Goal: Task Accomplishment & Management: Manage account settings

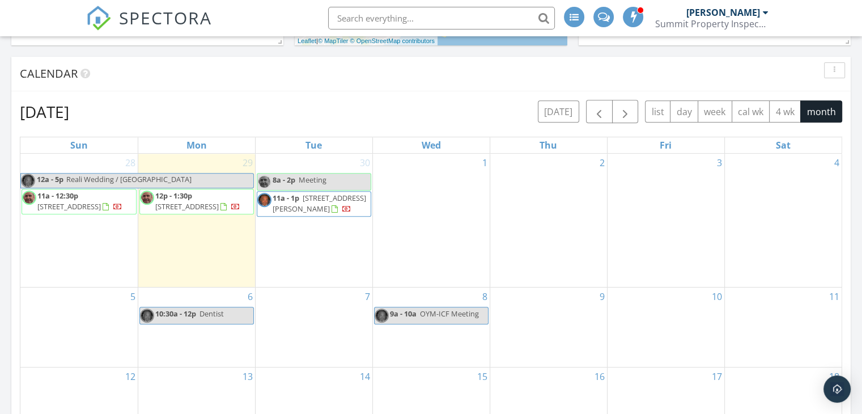
click at [684, 212] on div "3" at bounding box center [666, 220] width 117 height 133
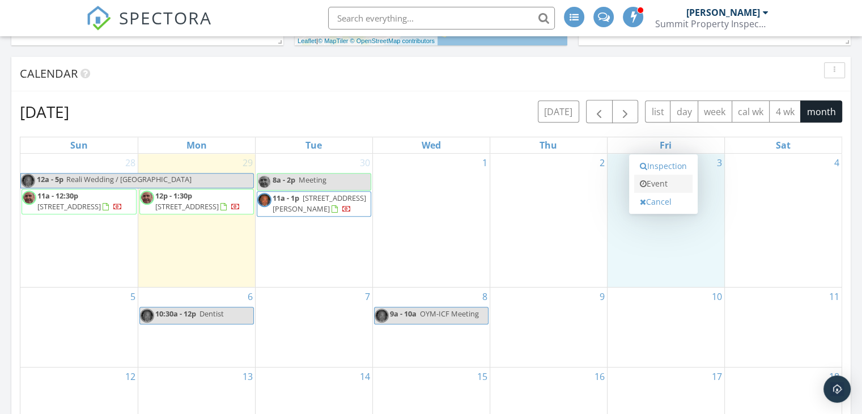
click at [658, 187] on link "Event" at bounding box center [663, 184] width 58 height 18
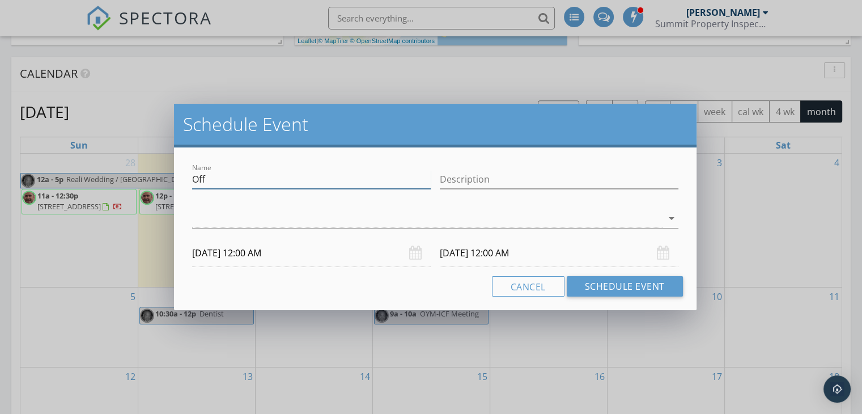
click at [269, 182] on input "Off" at bounding box center [311, 179] width 239 height 19
type input "O"
type input "Eden II Golf Outing"
click at [219, 217] on div at bounding box center [427, 218] width 471 height 19
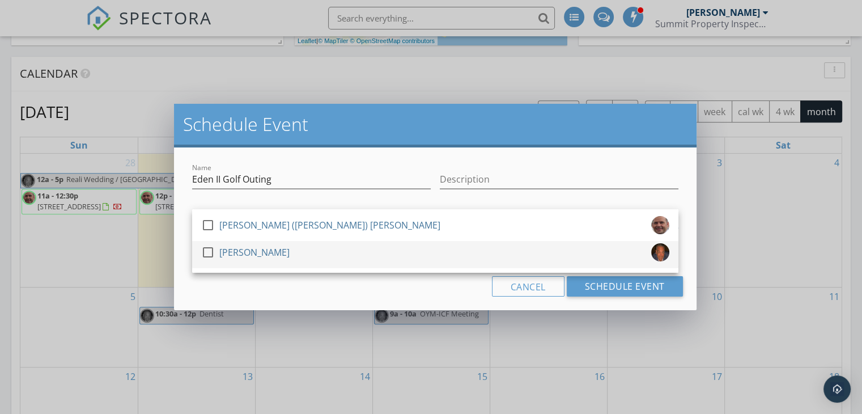
click at [210, 255] on div at bounding box center [207, 252] width 19 height 19
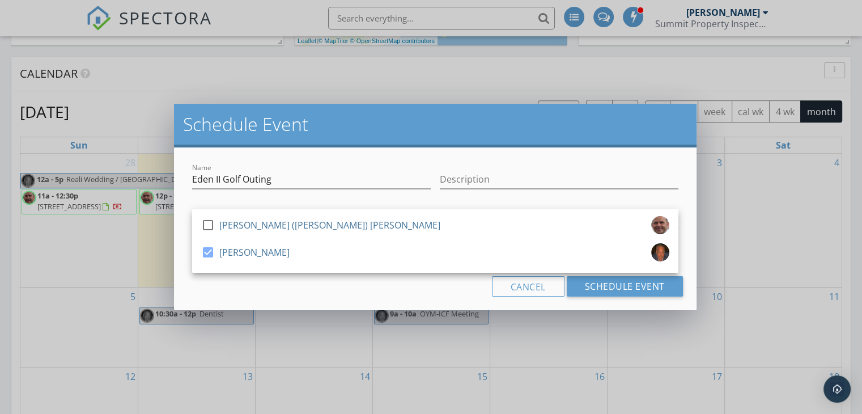
click at [365, 293] on div "Cancel Schedule Event" at bounding box center [436, 286] width 496 height 20
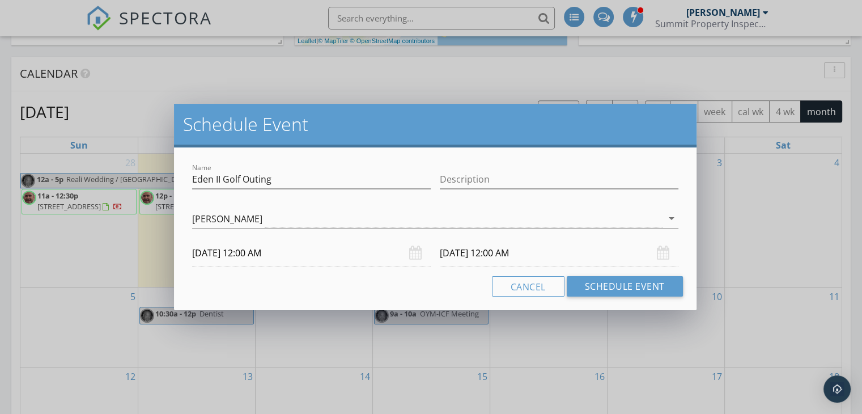
click at [252, 252] on input "[DATE] 12:00 AM" at bounding box center [311, 253] width 239 height 28
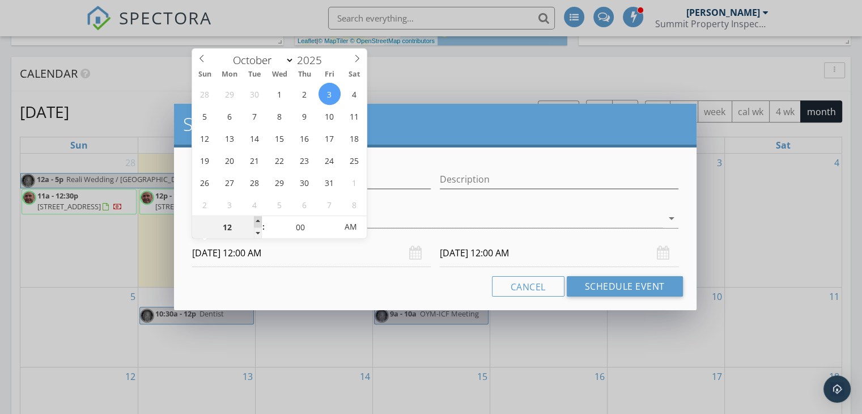
type input "01"
type input "[DATE] 1:00 AM"
click at [258, 218] on span at bounding box center [258, 221] width 8 height 11
type input "02"
type input "[DATE] 2:00 AM"
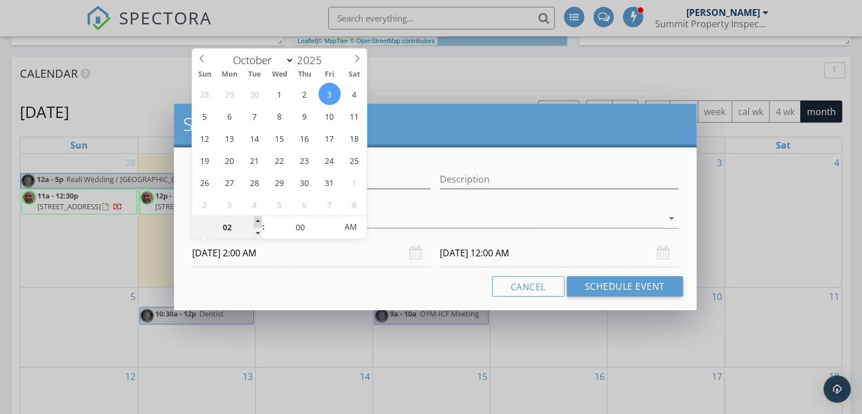
click at [258, 218] on span at bounding box center [258, 221] width 8 height 11
type input "03"
type input "[DATE] 3:00 AM"
click at [258, 218] on span at bounding box center [258, 221] width 8 height 11
type input "04"
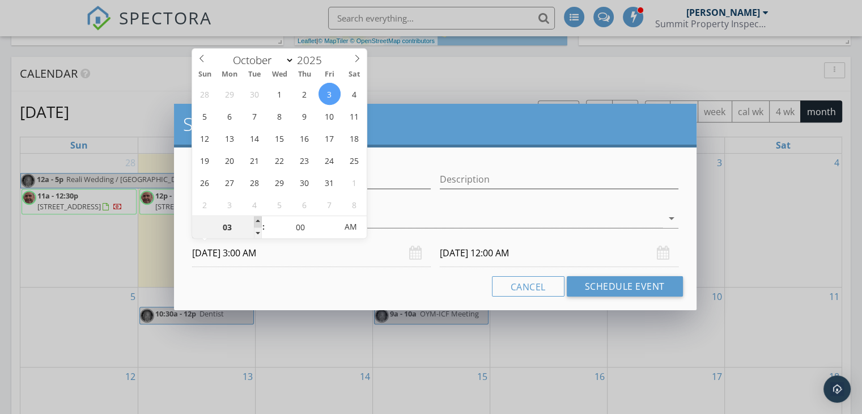
type input "[DATE] 4:00 AM"
click at [258, 218] on span at bounding box center [258, 221] width 8 height 11
type input "05"
type input "[DATE] 5:00 AM"
click at [258, 218] on span at bounding box center [258, 221] width 8 height 11
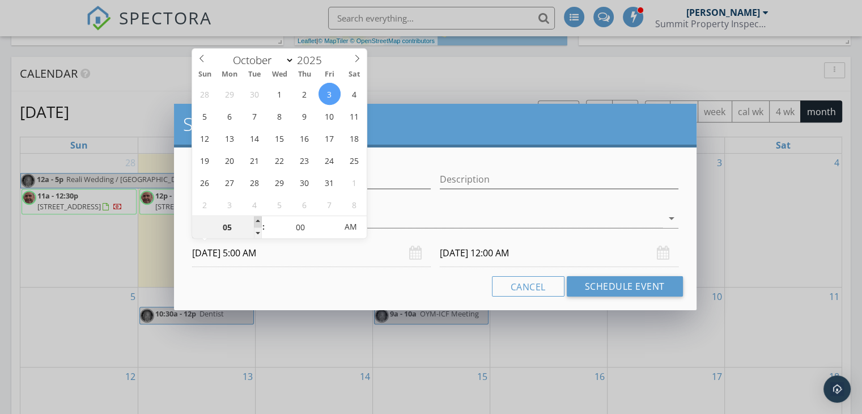
type input "[DATE] 5:00 AM"
type input "06"
type input "[DATE] 6:00 AM"
click at [258, 218] on span at bounding box center [258, 221] width 8 height 11
type input "[DATE] 6:00 AM"
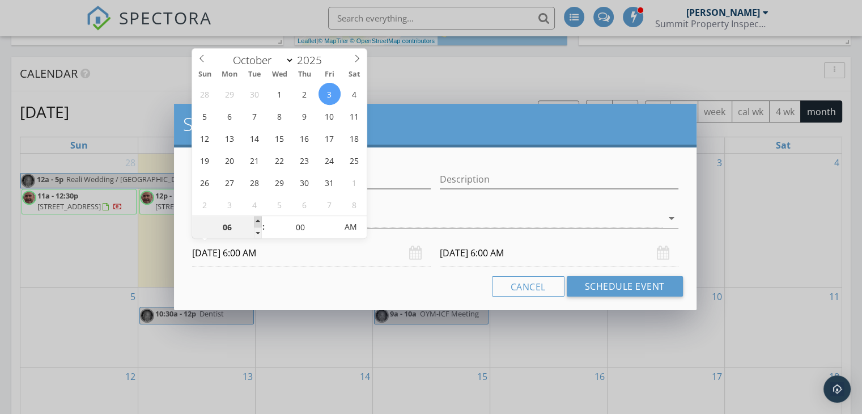
type input "07"
type input "[DATE] 7:00 AM"
click at [258, 218] on span at bounding box center [258, 221] width 8 height 11
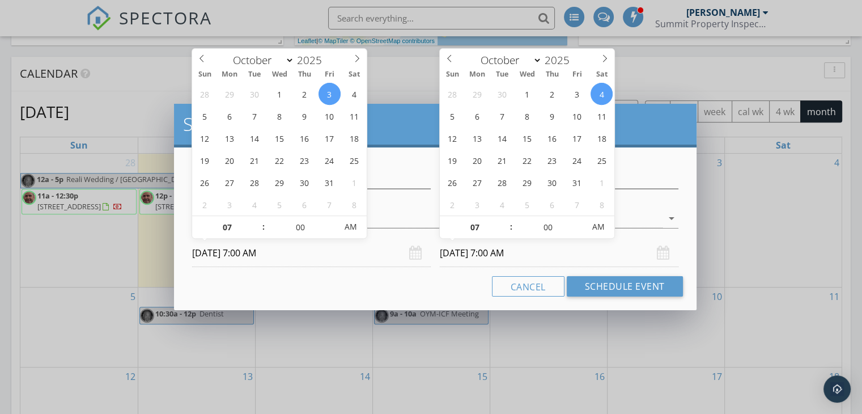
click at [483, 253] on input "[DATE] 7:00 AM" at bounding box center [559, 253] width 239 height 28
type input "[DATE] 7:00 AM"
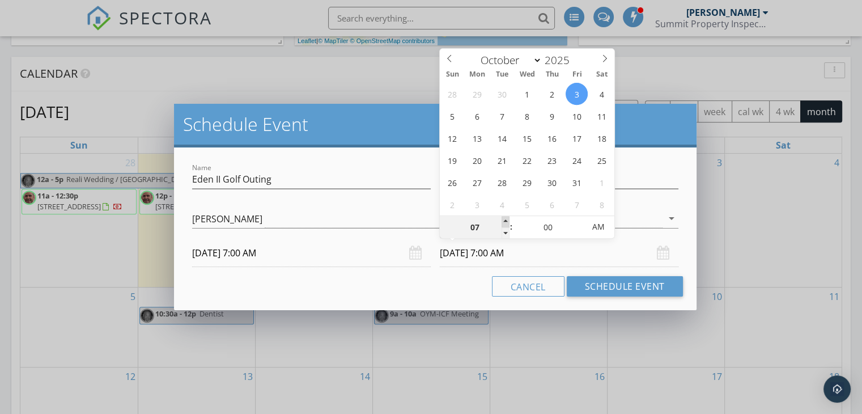
type input "08"
type input "[DATE] 8:00 AM"
click at [507, 221] on span at bounding box center [506, 221] width 8 height 11
type input "09"
type input "[DATE] 9:00 AM"
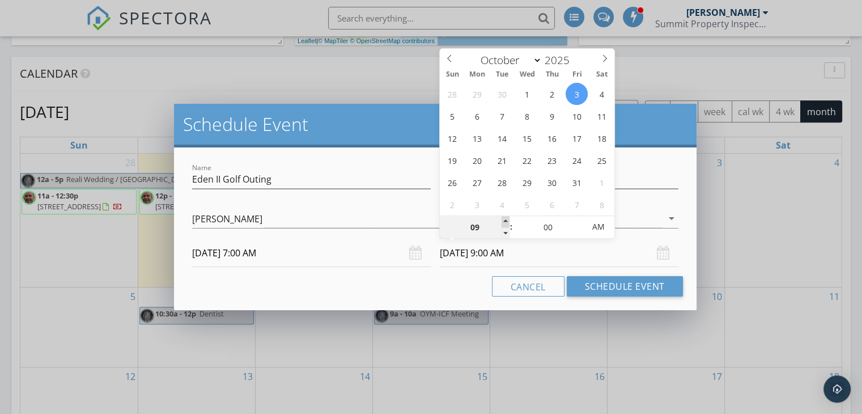
click at [507, 221] on span at bounding box center [506, 221] width 8 height 11
type input "10"
type input "[DATE] 10:00 AM"
click at [507, 221] on span at bounding box center [506, 221] width 8 height 11
type input "11"
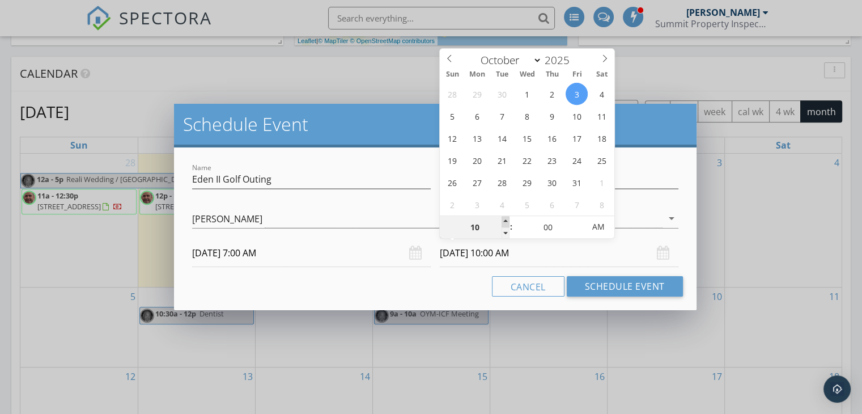
type input "[DATE] 11:00 AM"
click at [507, 221] on span at bounding box center [506, 221] width 8 height 11
type input "12"
type input "[DATE] 12:00 PM"
click at [507, 221] on span at bounding box center [506, 221] width 8 height 11
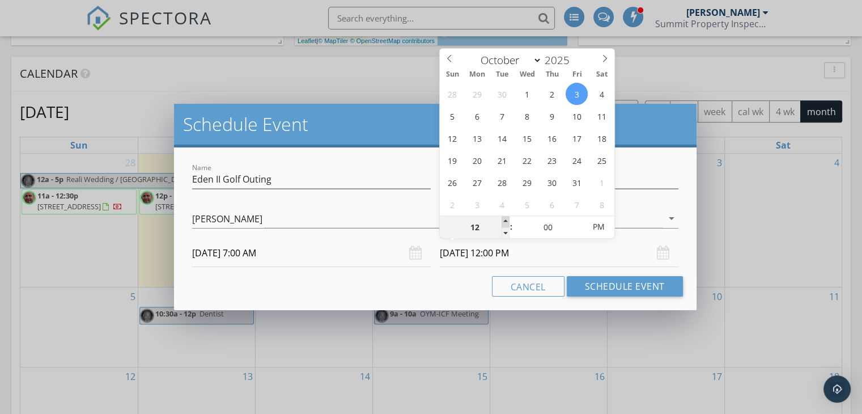
type input "01"
type input "[DATE] 1:00 PM"
click at [507, 221] on span at bounding box center [506, 221] width 8 height 11
type input "02"
type input "[DATE] 2:00 PM"
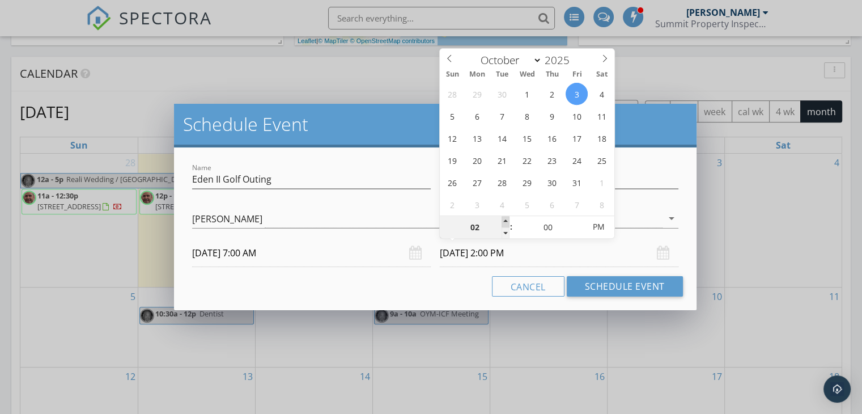
click at [507, 221] on span at bounding box center [506, 221] width 8 height 11
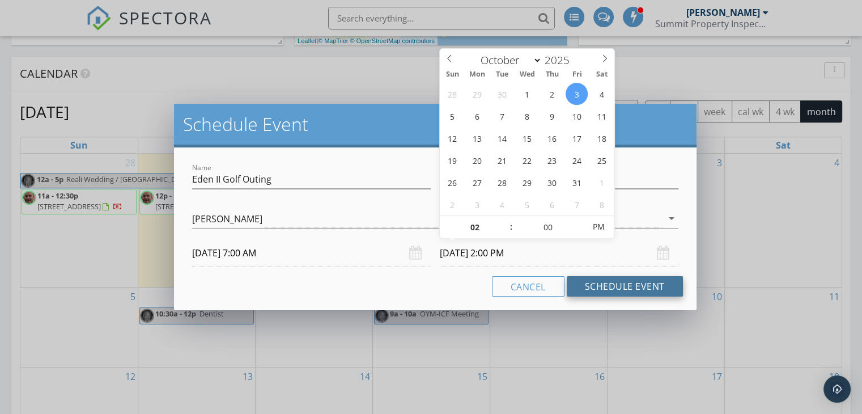
click at [618, 285] on button "Schedule Event" at bounding box center [625, 286] width 116 height 20
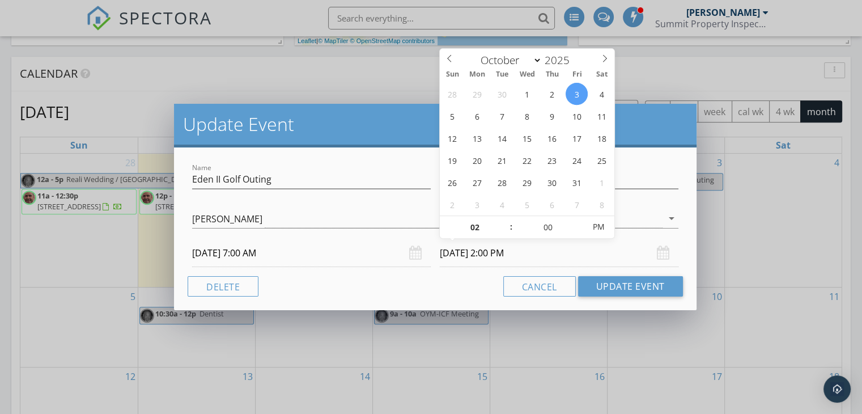
click at [492, 253] on input "[DATE] 2:00 PM" at bounding box center [559, 253] width 239 height 28
type input "03"
type input "[DATE] 3:00 PM"
click at [507, 218] on span at bounding box center [506, 221] width 8 height 11
type input "04"
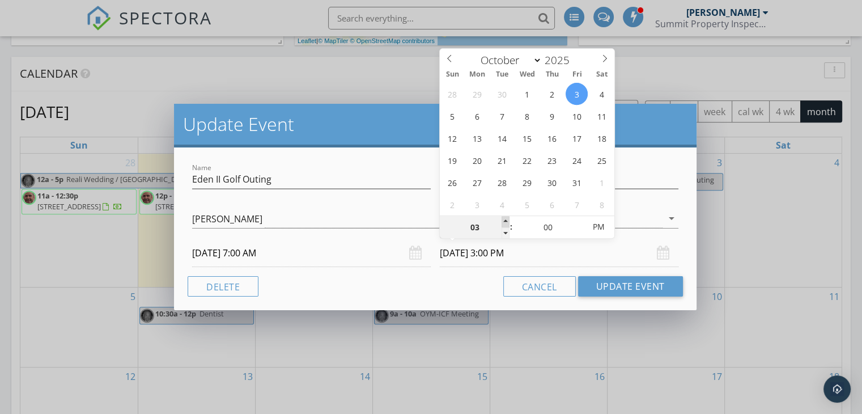
type input "[DATE] 4:00 PM"
click at [507, 218] on span at bounding box center [506, 221] width 8 height 11
type input "05"
type input "[DATE] 5:00 PM"
click at [507, 218] on span at bounding box center [506, 221] width 8 height 11
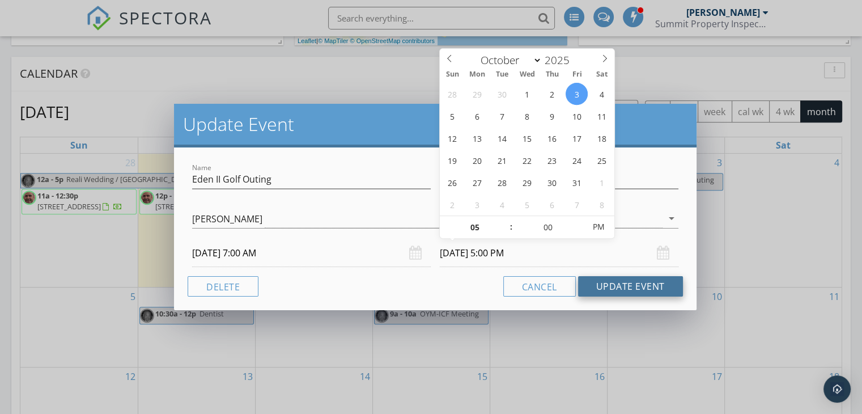
click at [622, 286] on button "Update Event" at bounding box center [630, 286] width 105 height 20
